Goal: Navigation & Orientation: Find specific page/section

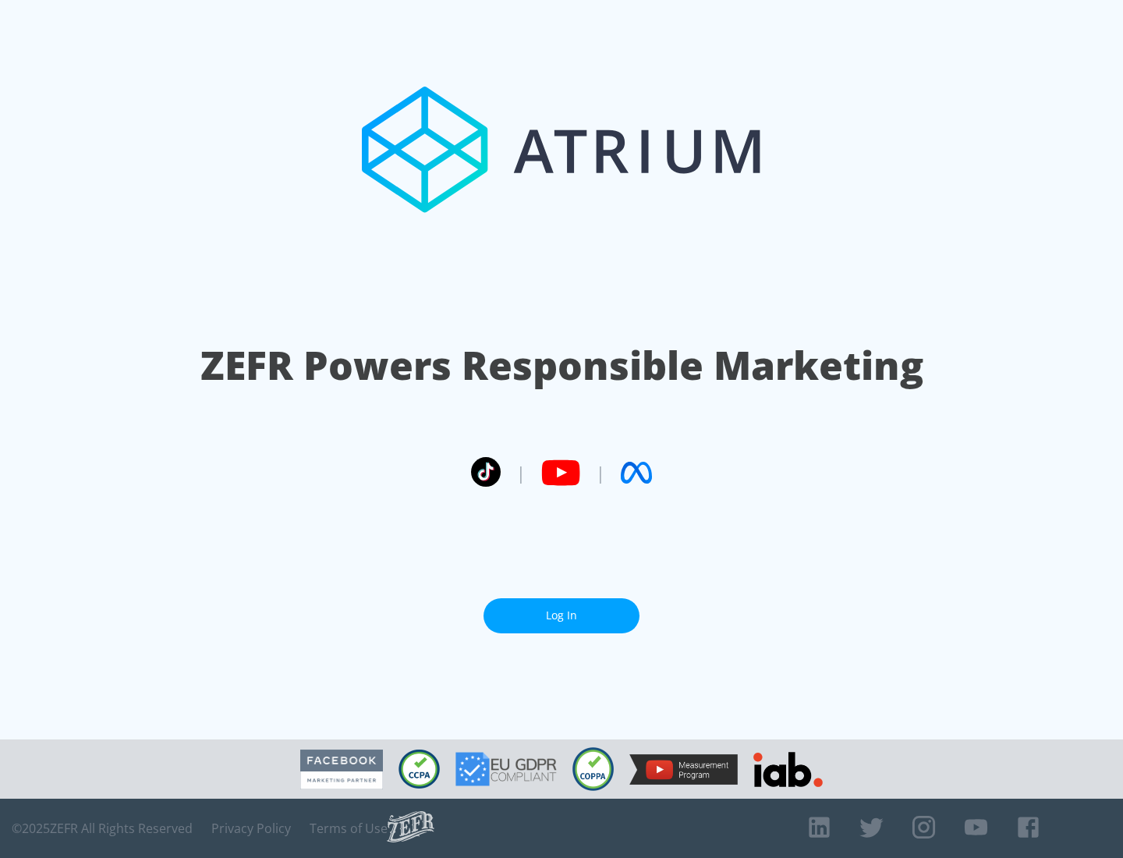
click at [562, 615] on link "Log In" at bounding box center [562, 615] width 156 height 35
